Goal: Contribute content

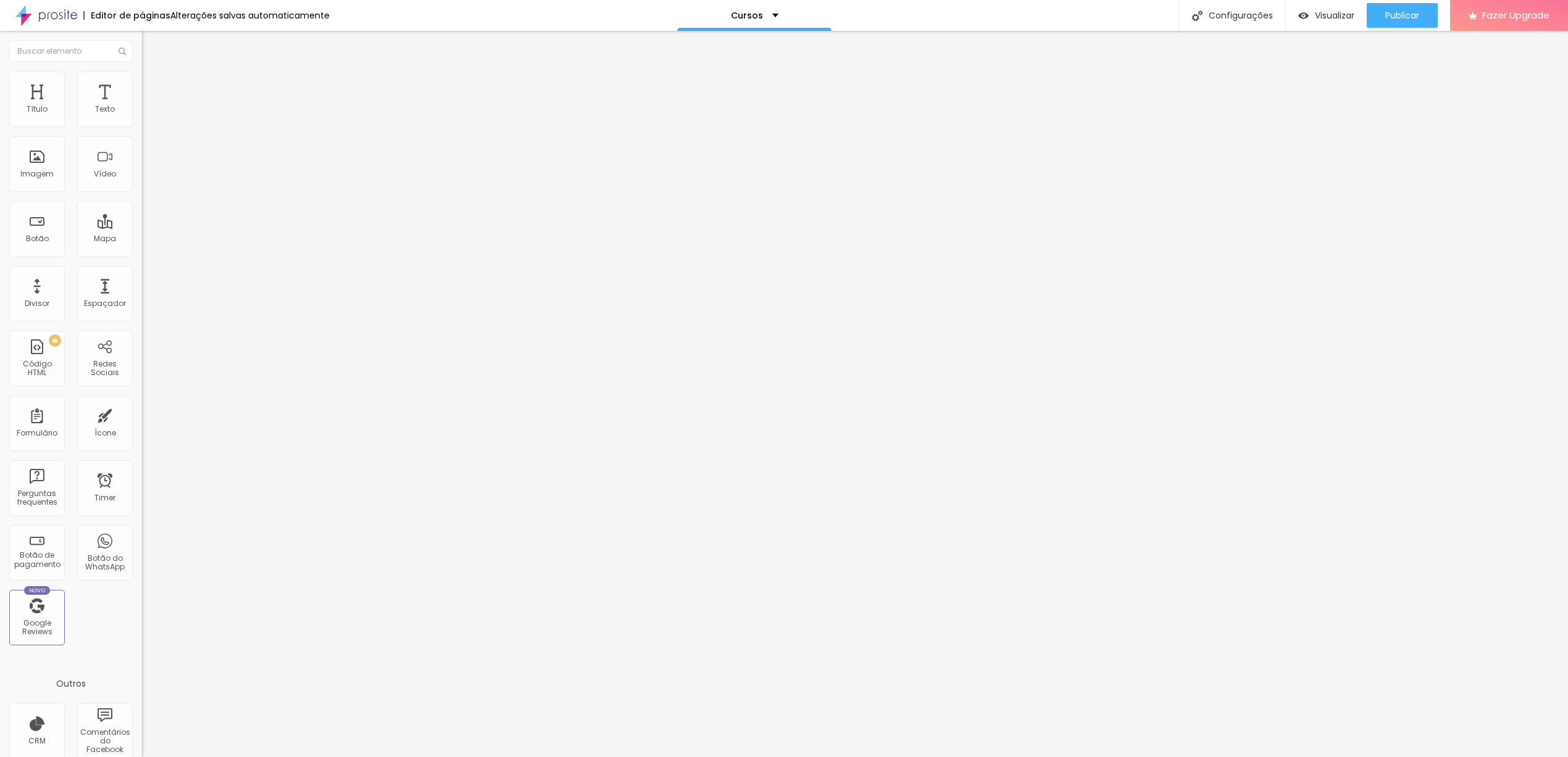
click at [153, 87] on span "Avançado" at bounding box center [173, 92] width 41 height 11
click at [142, 531] on div at bounding box center [213, 531] width 142 height 0
click at [142, 538] on div at bounding box center [213, 538] width 142 height 0
click at [142, 538] on li "Desktop" at bounding box center [213, 541] width 142 height 7
click at [142, 546] on div at bounding box center [213, 546] width 142 height 0
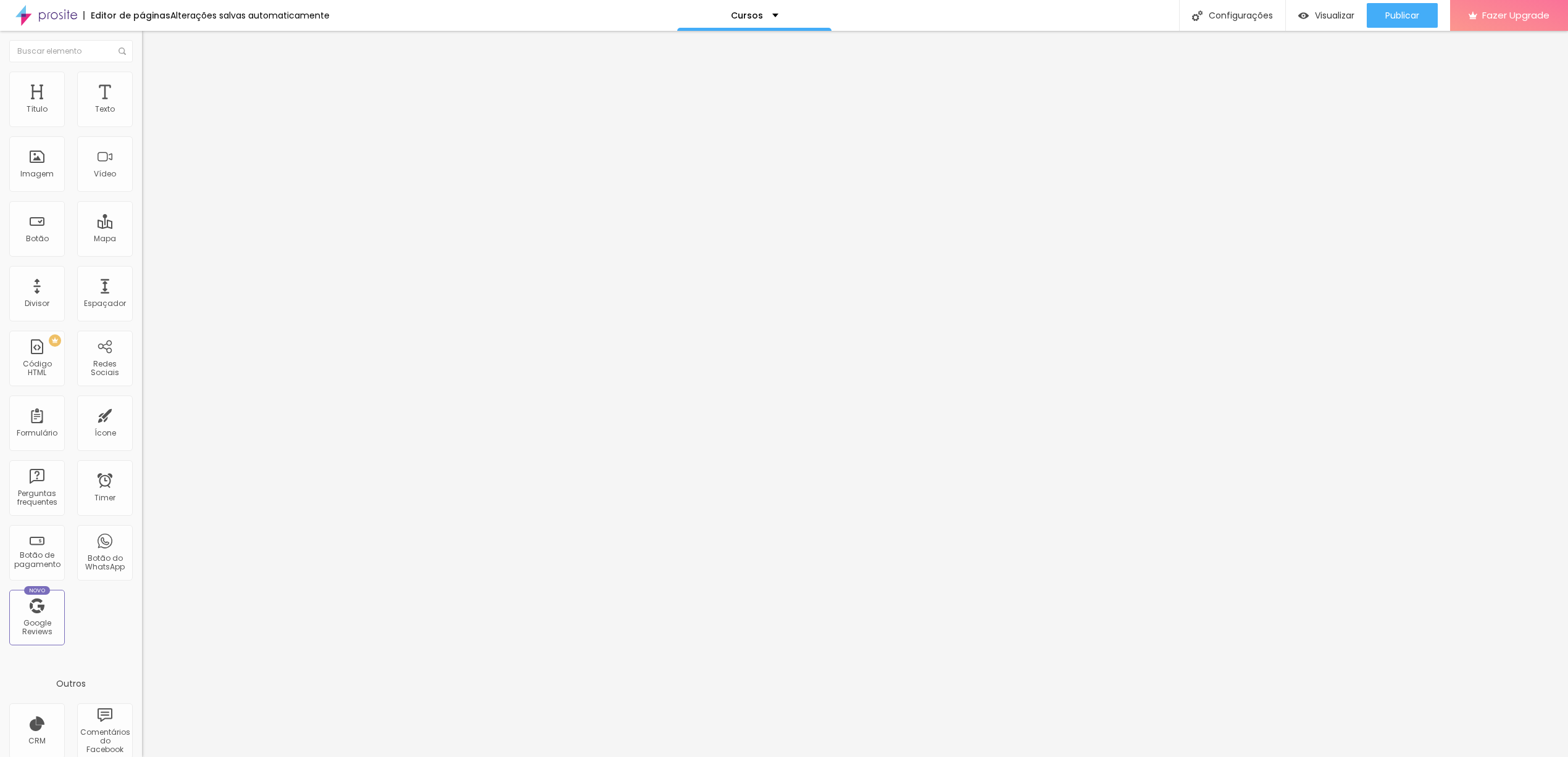
click at [142, 106] on span "Trocar imagem" at bounding box center [176, 101] width 67 height 11
click at [142, 193] on span "1:1 Quadrado" at bounding box center [167, 188] width 49 height 11
click at [142, 208] on span "Padrão" at bounding box center [156, 203] width 28 height 11
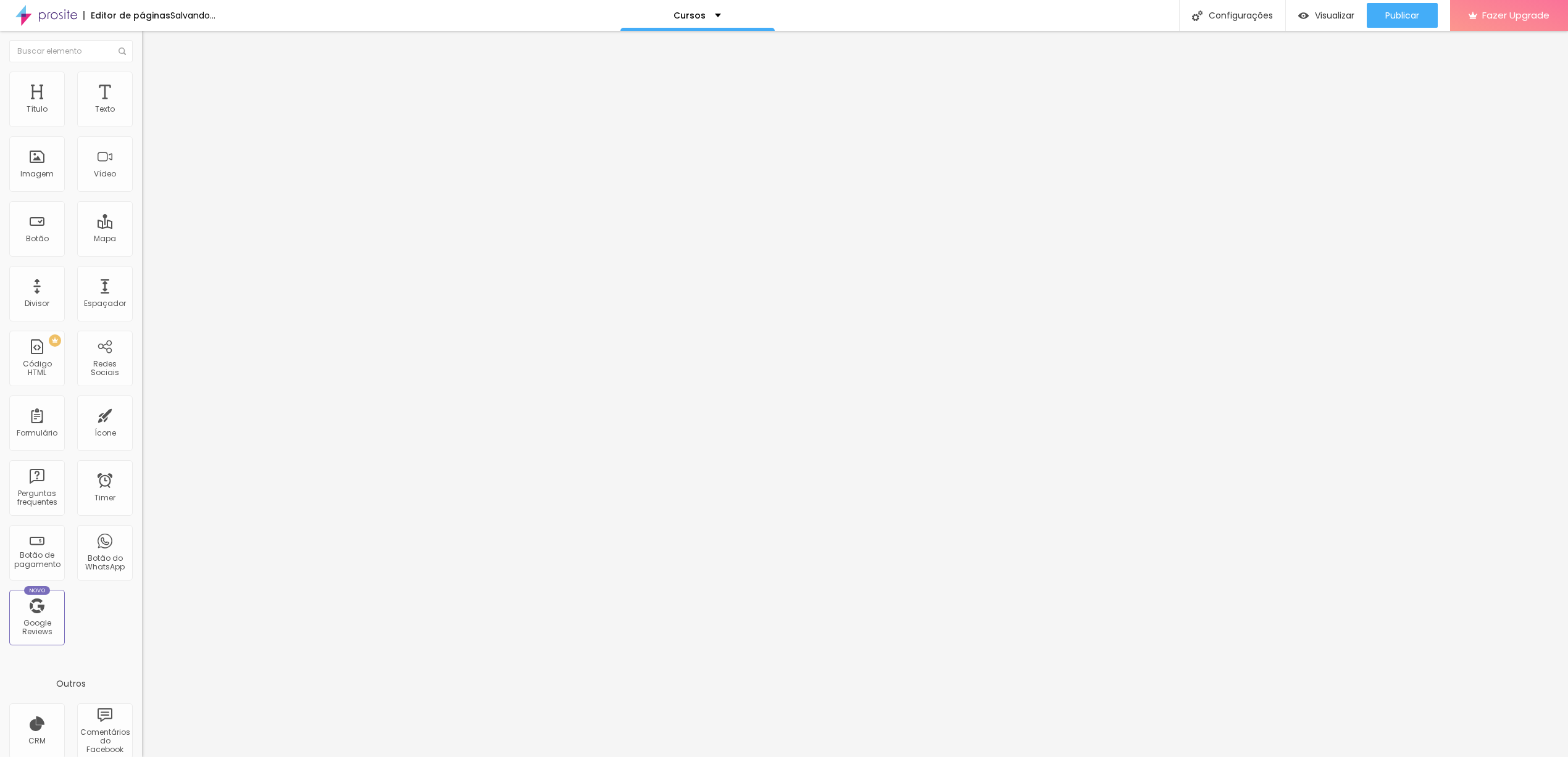
click at [142, 201] on span "Cinema" at bounding box center [157, 196] width 31 height 11
click at [142, 220] on span "Quadrado" at bounding box center [162, 215] width 40 height 11
click at [142, 227] on span "Original" at bounding box center [157, 222] width 30 height 11
click at [142, 215] on span "Quadrado" at bounding box center [162, 210] width 40 height 11
click at [1430, 15] on button "Publicar" at bounding box center [1403, 15] width 71 height 24
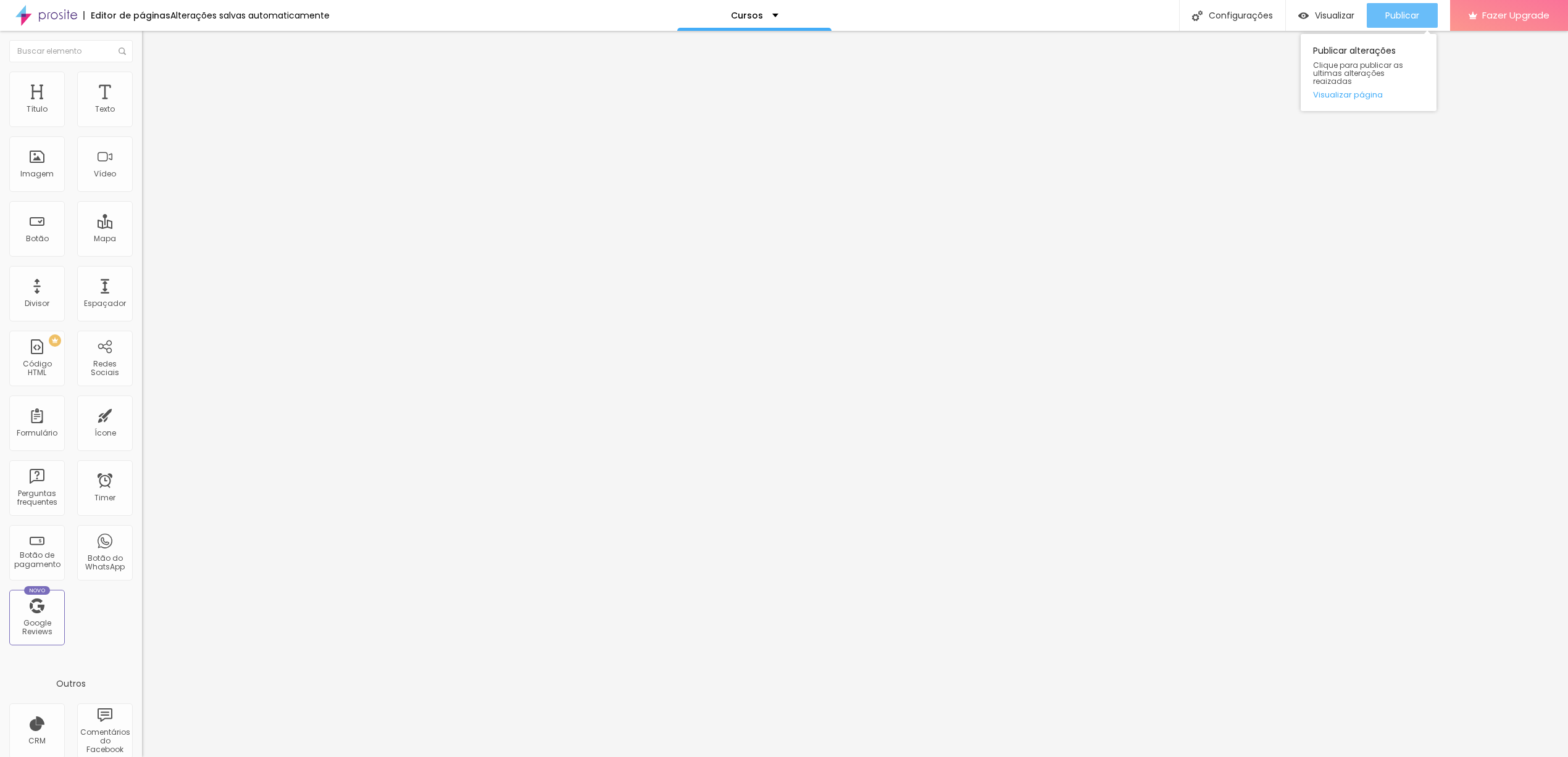
click at [1391, 5] on div "Publicar" at bounding box center [1403, 15] width 34 height 24
click at [142, 84] on li "Avançado" at bounding box center [213, 90] width 142 height 13
click at [142, 531] on div at bounding box center [213, 531] width 142 height 0
click at [142, 538] on div at bounding box center [213, 538] width 142 height 0
click at [142, 546] on div at bounding box center [213, 546] width 142 height 0
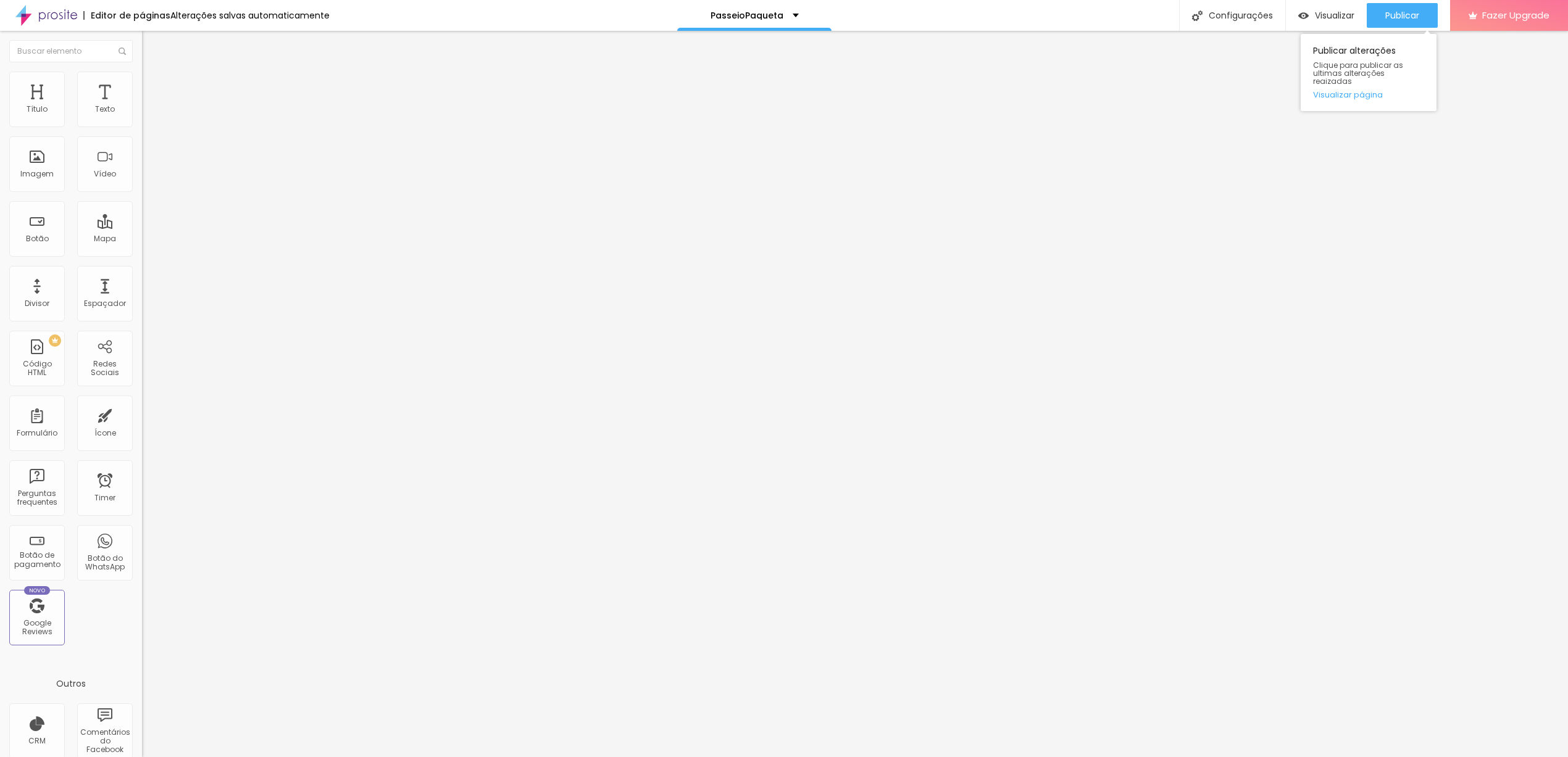
click at [1397, 28] on div "Publicar alterações Clique para publicar as ultimas alterações reaizadas Visual…" at bounding box center [1368, 69] width 136 height 84
click at [1399, 20] on span "Publicar" at bounding box center [1403, 15] width 34 height 10
